Goal: Download file/media

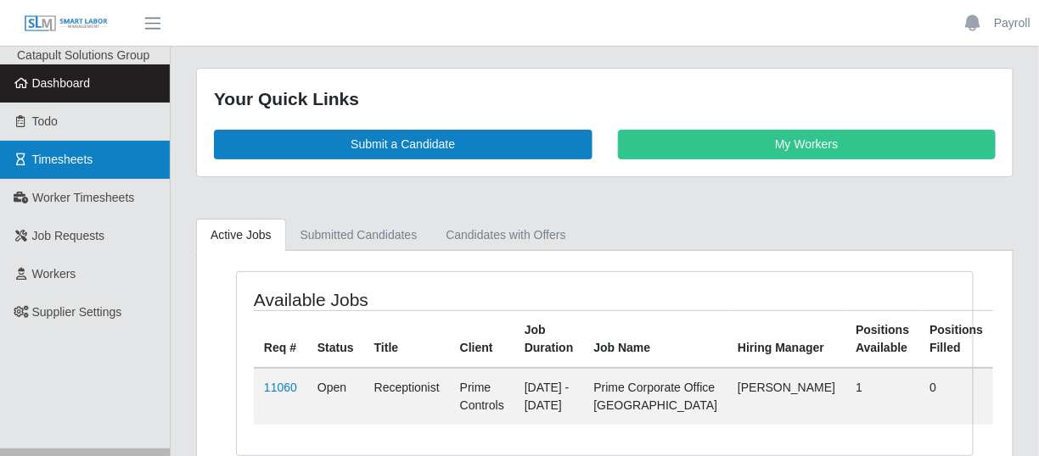
click at [109, 171] on link "Timesheets" at bounding box center [85, 160] width 170 height 38
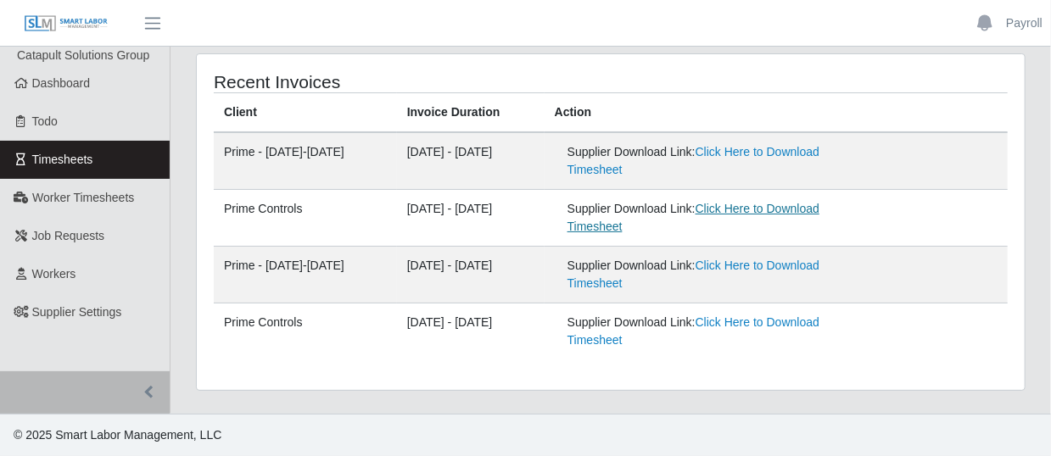
drag, startPoint x: 658, startPoint y: 233, endPoint x: 630, endPoint y: 228, distance: 28.5
click at [658, 233] on link "Click Here to Download Timesheet" at bounding box center [694, 217] width 252 height 31
click at [692, 168] on link "Click Here to Download Timesheet" at bounding box center [694, 160] width 252 height 31
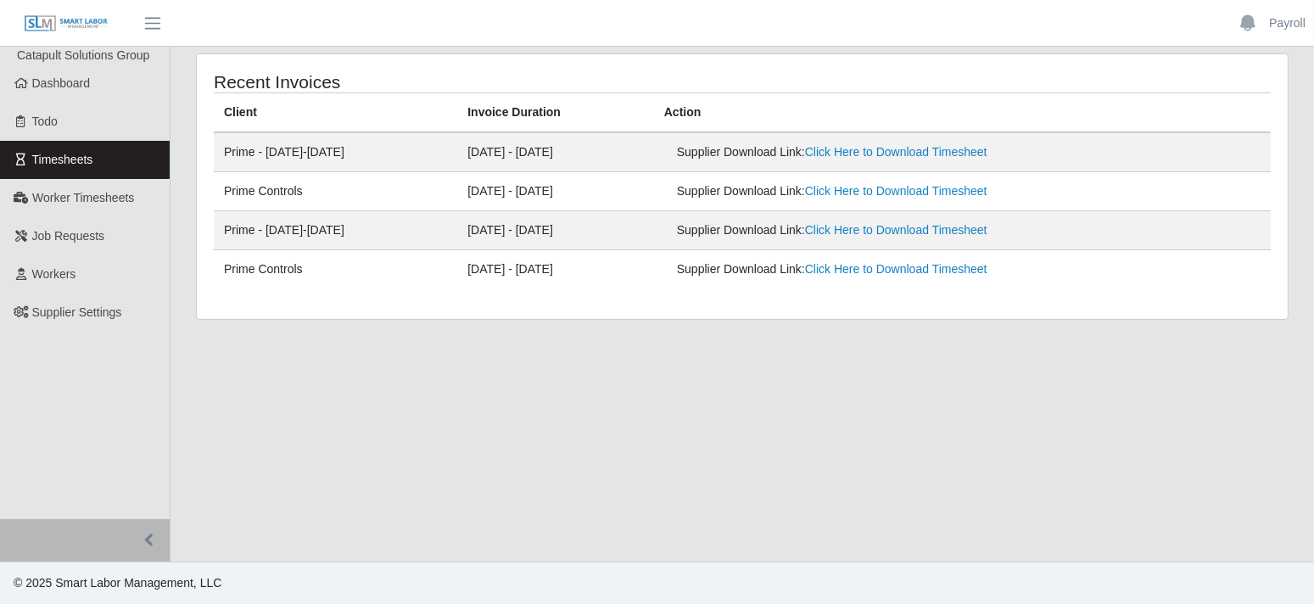
drag, startPoint x: 683, startPoint y: 298, endPoint x: 664, endPoint y: 283, distance: 24.1
click at [683, 297] on div "Recent Invoices Client Invoice Duration Action Prime - [DATE]-[DATE] - [DATE] S…" at bounding box center [742, 186] width 1091 height 265
click at [375, 389] on main "Recent Invoices Client Invoice Duration Action Prime - [DATE]-[DATE] - [DATE] S…" at bounding box center [743, 304] width 1144 height 515
